Goal: Find contact information: Find contact information

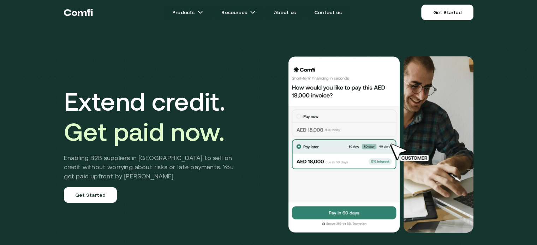
click at [388, 134] on img at bounding box center [344, 144] width 113 height 177
click at [353, 129] on img at bounding box center [344, 144] width 113 height 177
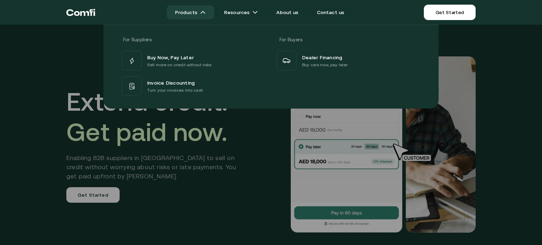
click at [204, 12] on img at bounding box center [203, 13] width 6 height 6
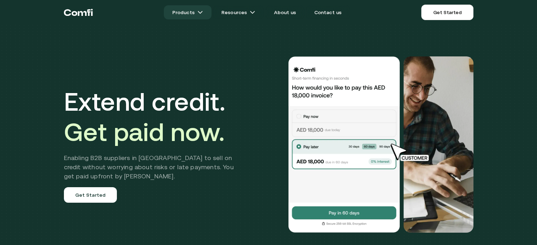
click at [203, 12] on img at bounding box center [200, 13] width 6 height 6
click at [203, 13] on img at bounding box center [200, 13] width 6 height 6
click at [202, 13] on img at bounding box center [200, 13] width 6 height 6
click at [191, 11] on link "Products" at bounding box center [188, 12] width 48 height 14
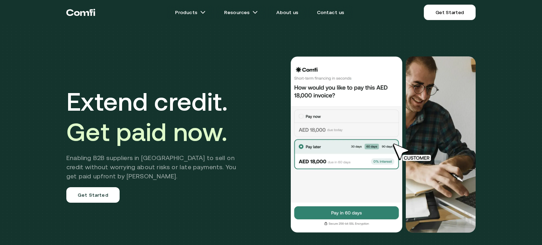
click at [507, 51] on div "Extend credit. Get paid now. Enabling B2B suppliers in [GEOGRAPHIC_DATA] to sel…" at bounding box center [271, 149] width 542 height 299
click at [338, 13] on link "Contact us" at bounding box center [331, 12] width 44 height 14
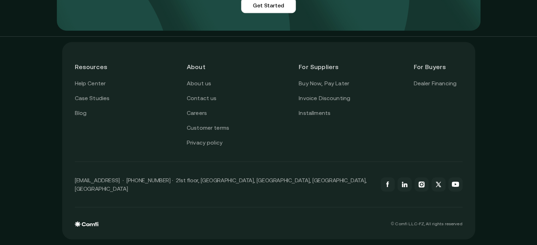
scroll to position [667, 0]
click at [407, 187] on icon at bounding box center [406, 186] width 4 height 4
